Goal: Use online tool/utility: Utilize a website feature to perform a specific function

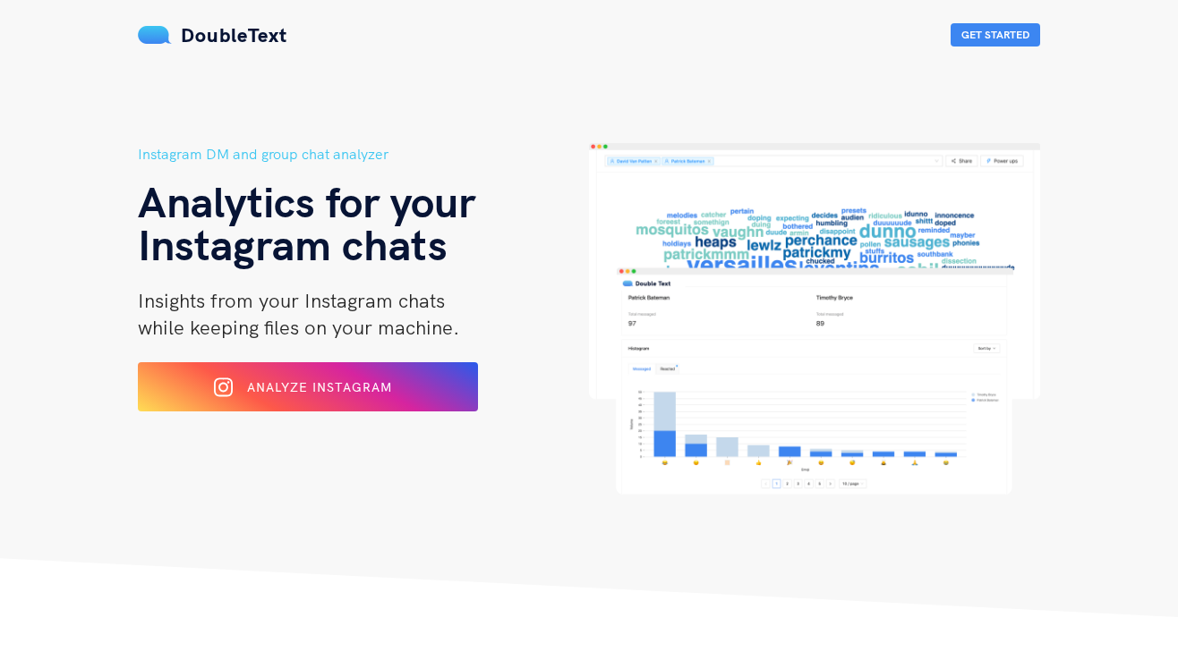
click at [235, 361] on div "Instagram DM and group chat analyzer Analytics for your Instagram chats Insight…" at bounding box center [363, 319] width 451 height 352
click at [235, 380] on div at bounding box center [230, 387] width 15 height 29
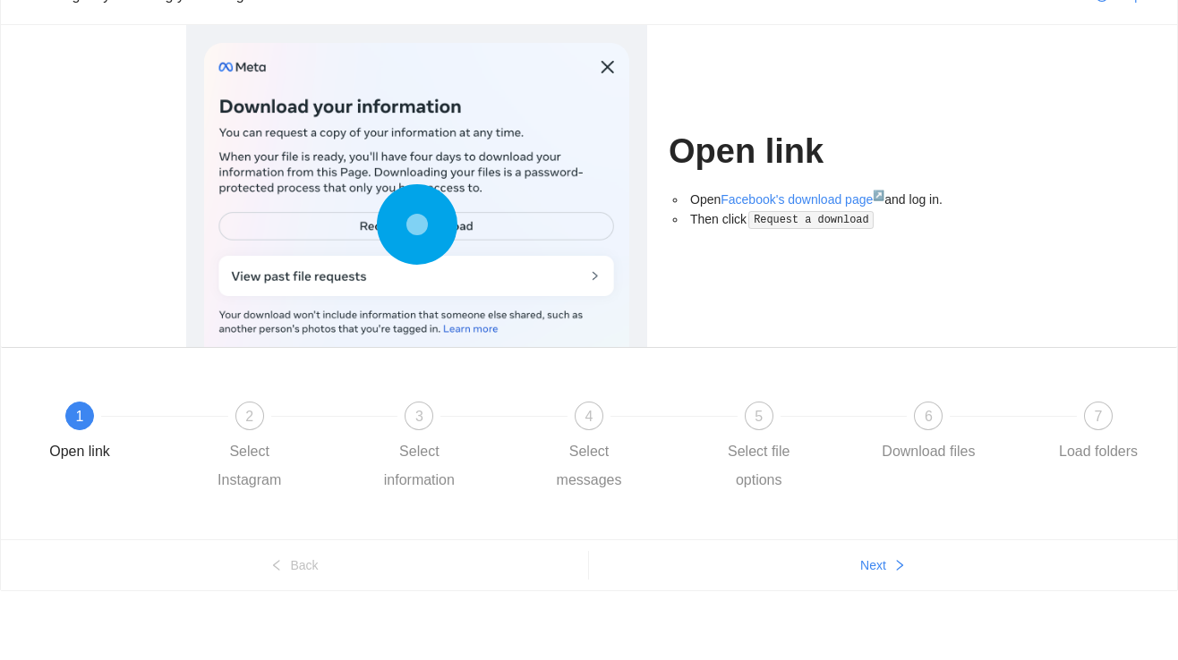
scroll to position [91, 0]
click at [439, 293] on div at bounding box center [416, 228] width 425 height 371
click at [438, 225] on icon at bounding box center [417, 224] width 81 height 81
click at [821, 196] on link "Facebook's download page ↗" at bounding box center [802, 199] width 164 height 14
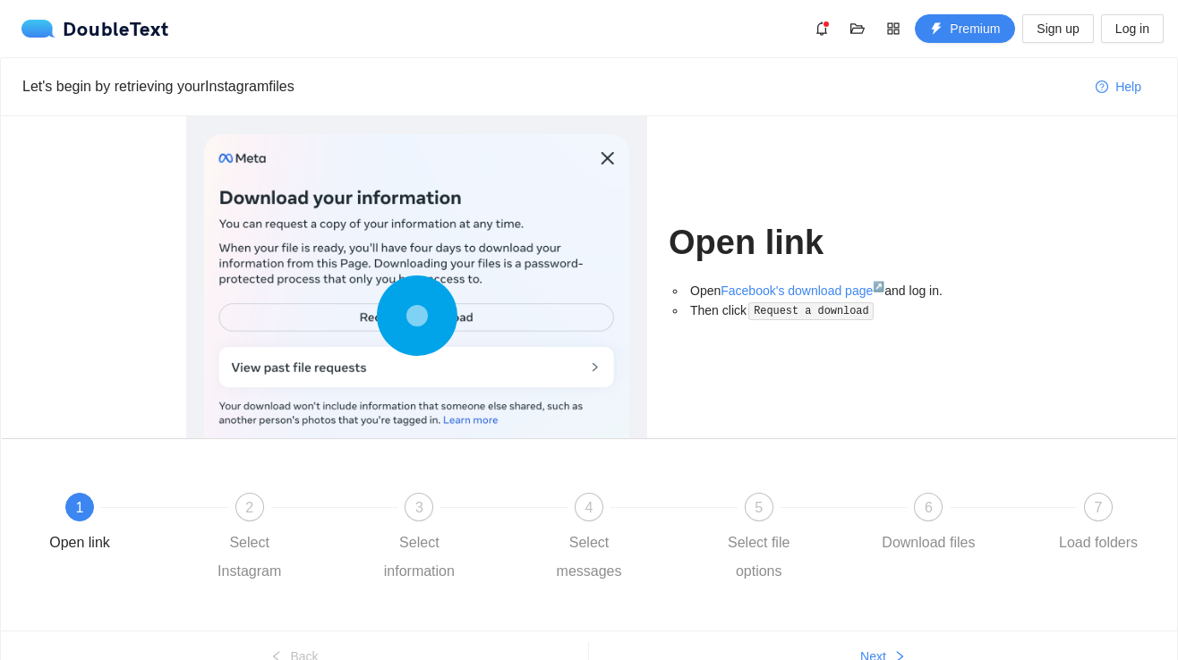
scroll to position [0, 0]
click at [821, 37] on button "button" at bounding box center [821, 28] width 29 height 29
